Goal: Task Accomplishment & Management: Use online tool/utility

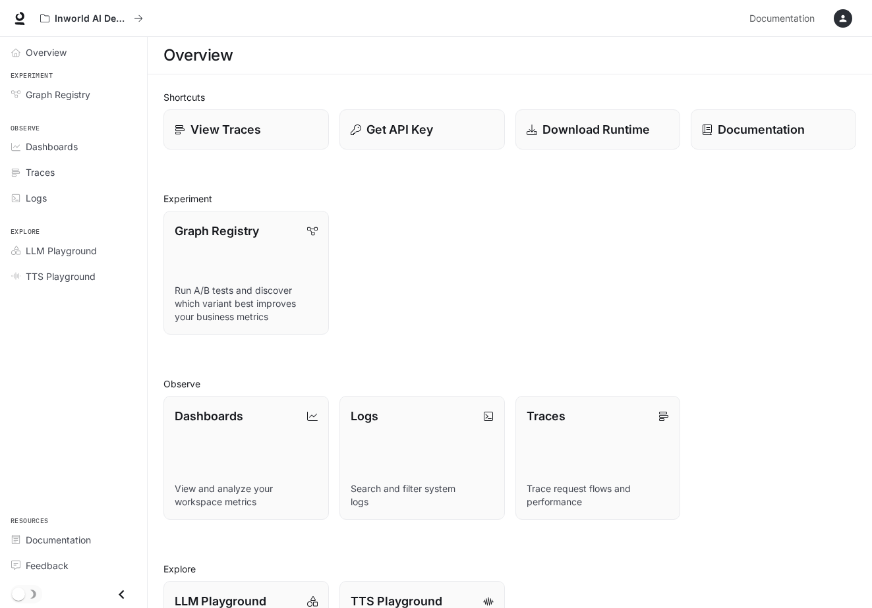
click at [846, 18] on icon "button" at bounding box center [843, 18] width 11 height 11
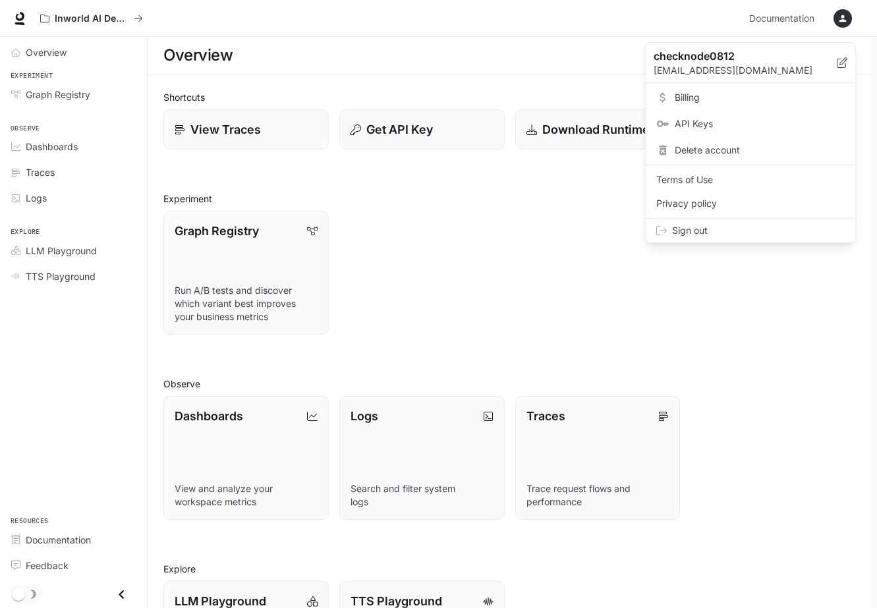
click at [497, 239] on div at bounding box center [438, 304] width 877 height 608
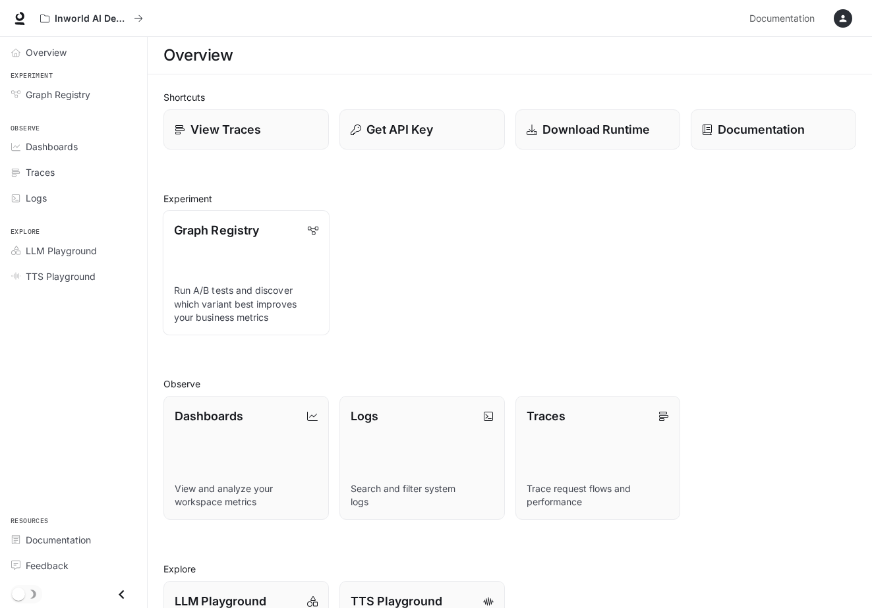
click at [237, 284] on p "Run A/B tests and discover which variant best improves your business metrics" at bounding box center [246, 304] width 144 height 40
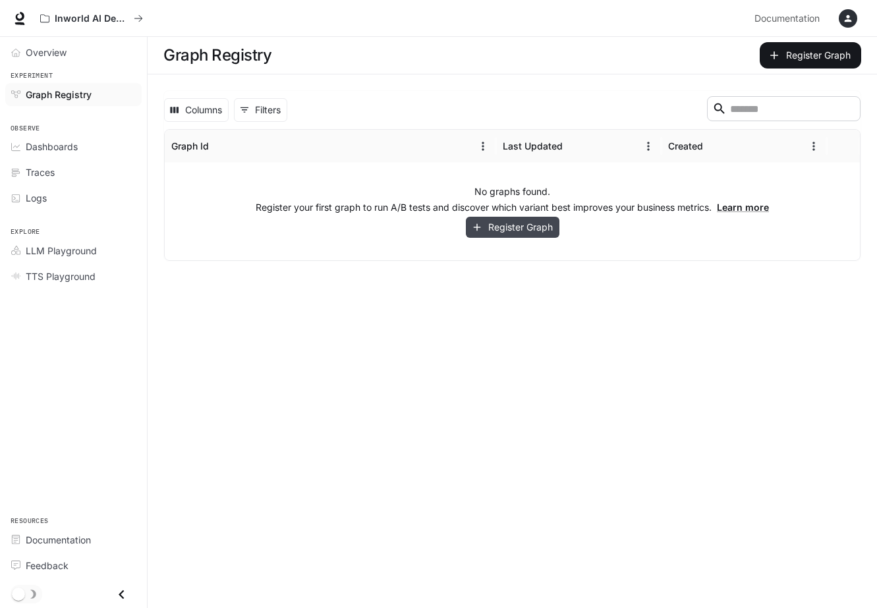
click at [525, 233] on button "Register Graph" at bounding box center [513, 228] width 94 height 22
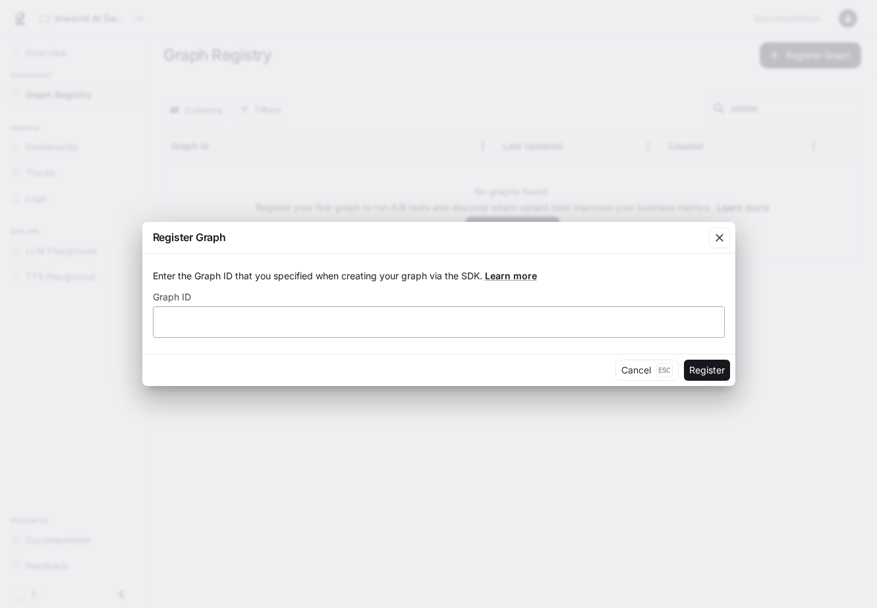
click at [345, 332] on div "​" at bounding box center [439, 322] width 572 height 32
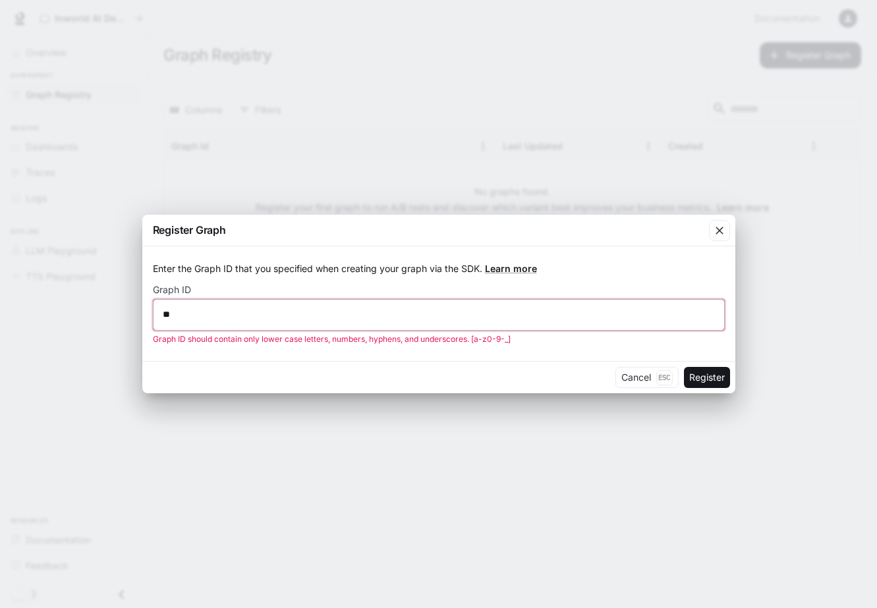
type input "*"
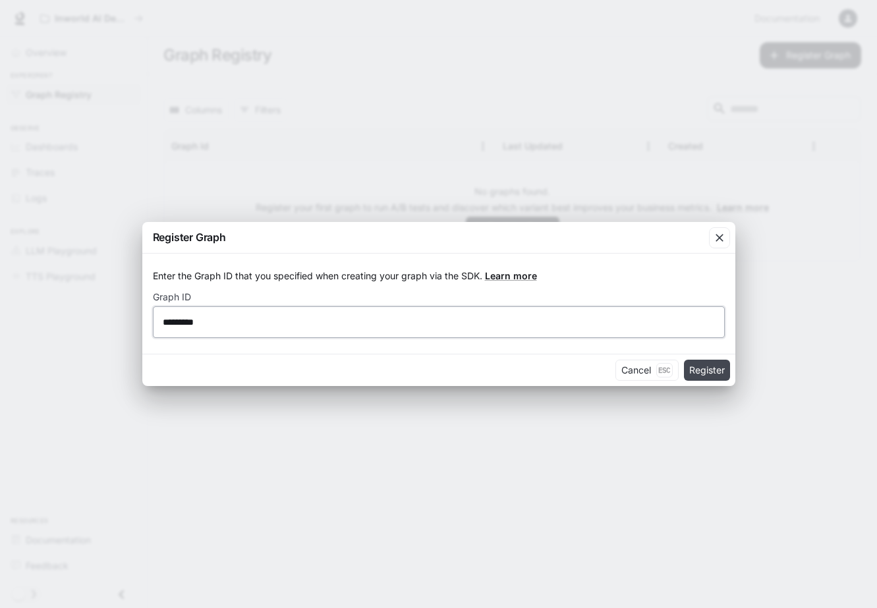
type input "*********"
click at [712, 377] on button "Register" at bounding box center [707, 370] width 46 height 21
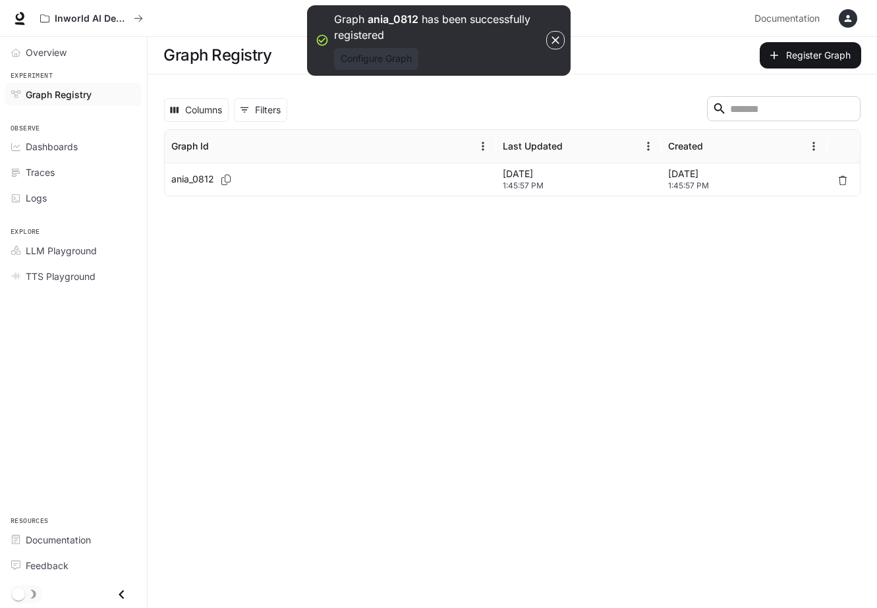
click at [397, 63] on button "Configure Graph" at bounding box center [376, 59] width 84 height 22
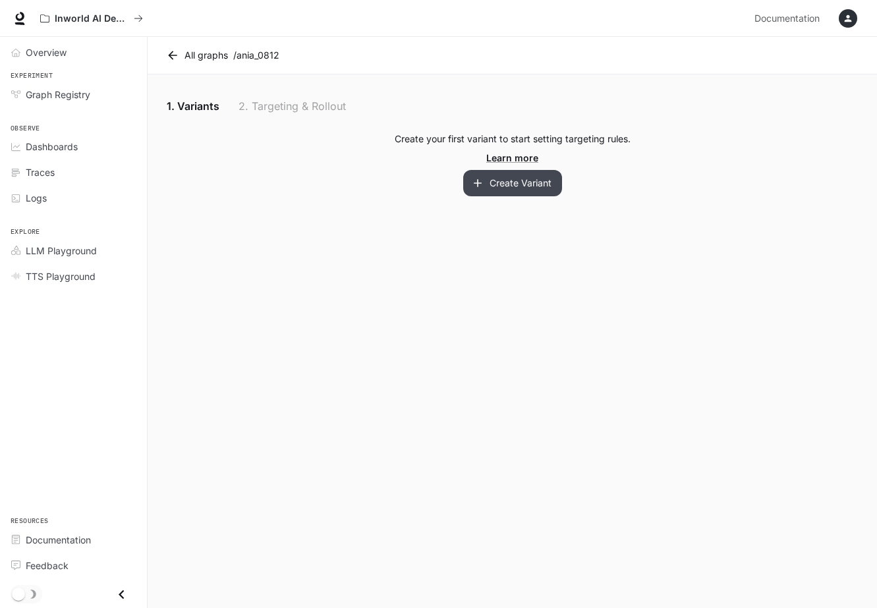
click at [540, 184] on button "Create Variant" at bounding box center [512, 183] width 99 height 26
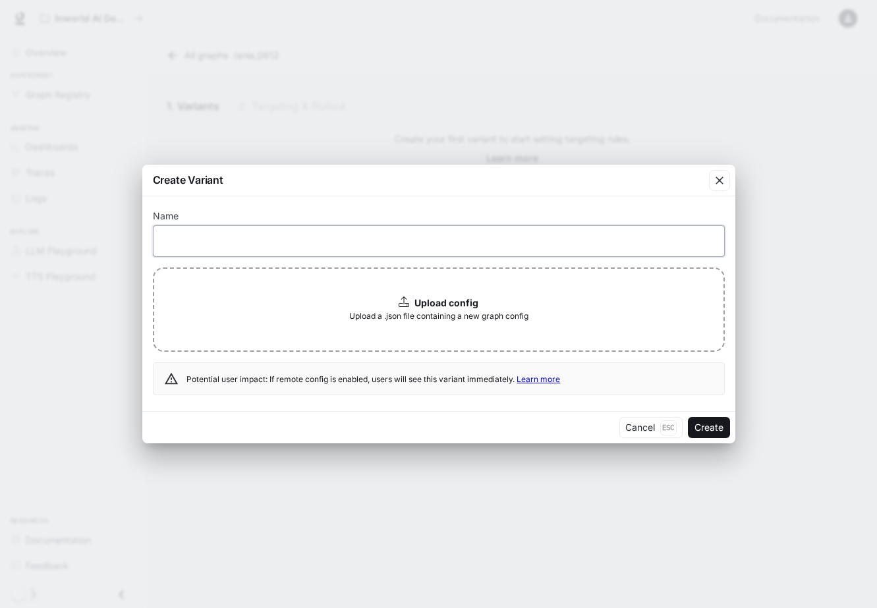
click at [510, 234] on input "text" at bounding box center [439, 240] width 571 height 13
type input "**"
click at [720, 427] on button "Create" at bounding box center [709, 427] width 42 height 21
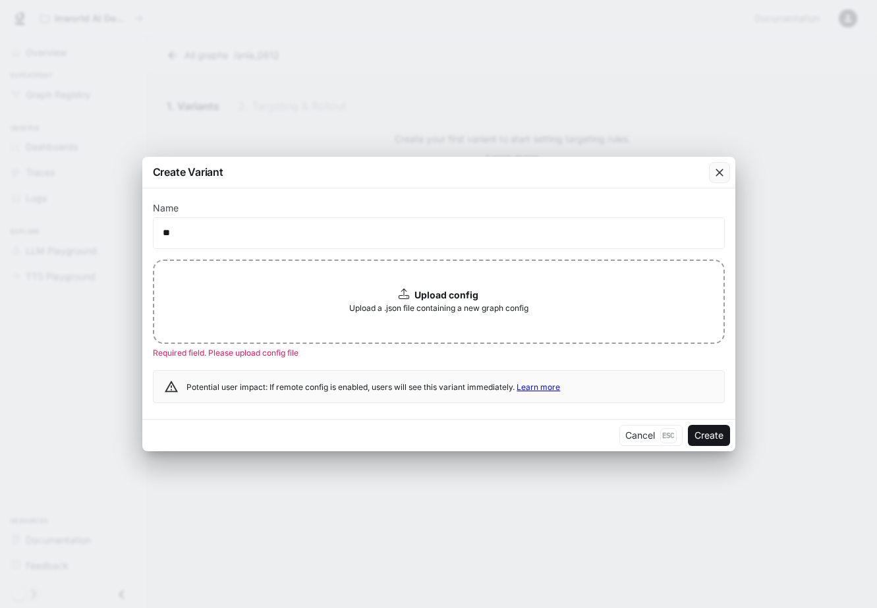
click at [712, 179] on div "button" at bounding box center [719, 172] width 21 height 21
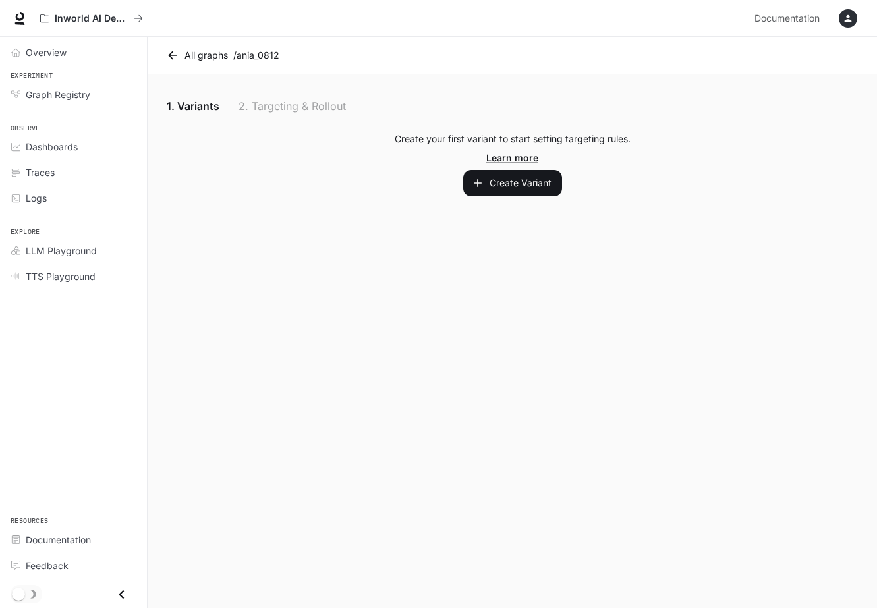
click at [849, 24] on div "button" at bounding box center [848, 18] width 18 height 18
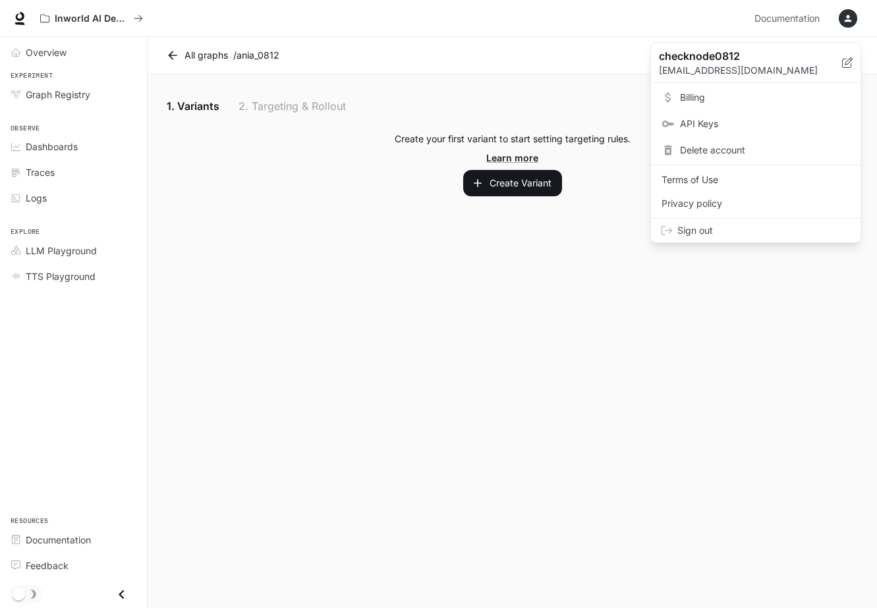
click at [736, 125] on span "API Keys" at bounding box center [765, 123] width 170 height 13
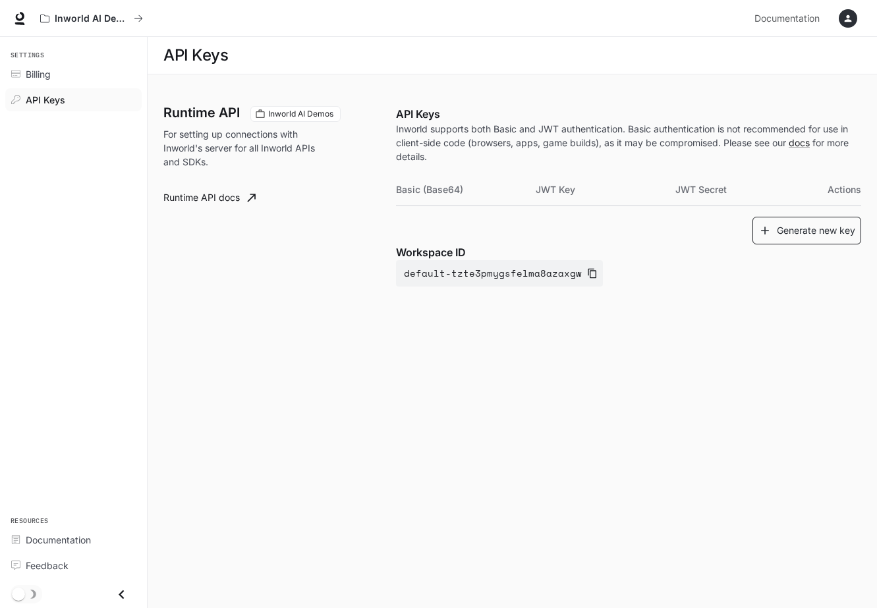
click at [838, 227] on button "Generate new key" at bounding box center [807, 231] width 109 height 28
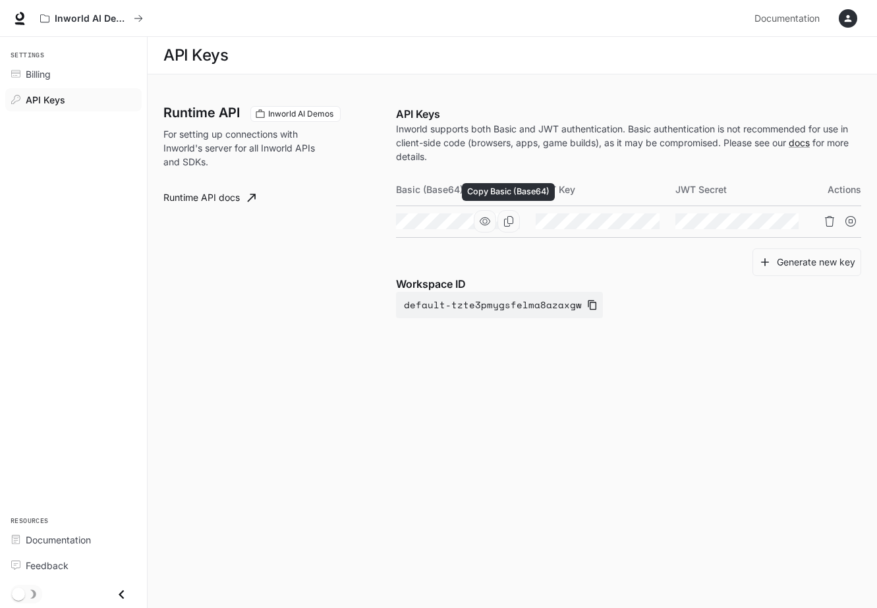
click at [513, 224] on button "Copy Basic (Base64)" at bounding box center [509, 221] width 22 height 22
